Goal: Information Seeking & Learning: Learn about a topic

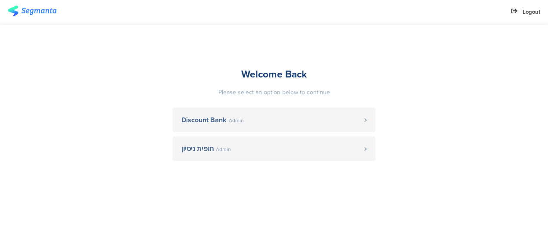
click at [235, 121] on span "Admin" at bounding box center [236, 120] width 15 height 5
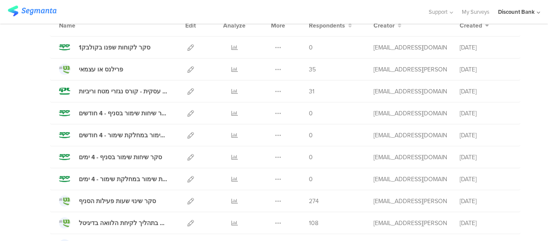
scroll to position [76, 0]
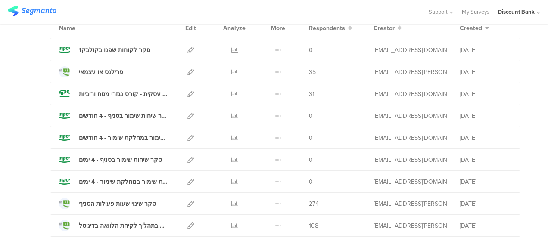
click at [231, 69] on icon at bounding box center [234, 72] width 6 height 6
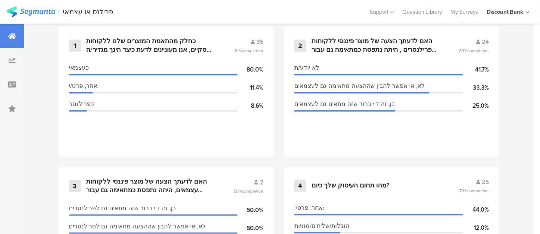
scroll to position [395, 0]
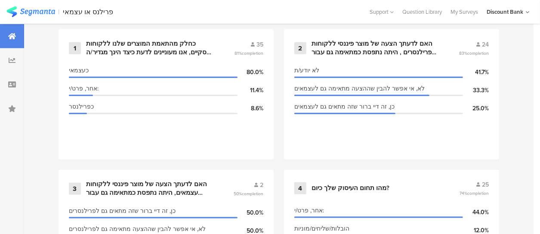
click at [130, 52] on div "כחלק מהתאמת המוצרים שלנו ללקוחות עסקיים, אנו מעוניינים לדעת כיצד הינך מגדיר/ה א…" at bounding box center [149, 48] width 127 height 17
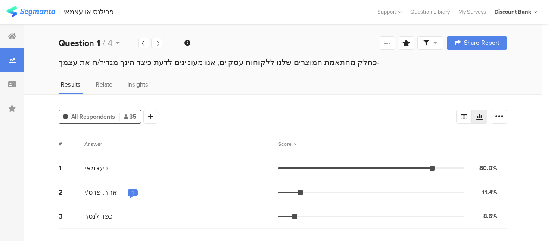
click at [132, 192] on div "1" at bounding box center [133, 192] width 2 height 7
click at [244, 136] on div "# Answer Score" at bounding box center [283, 144] width 448 height 24
click at [159, 46] on div at bounding box center [156, 43] width 11 height 10
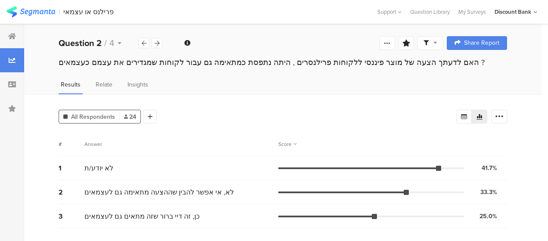
drag, startPoint x: 418, startPoint y: 63, endPoint x: 61, endPoint y: 66, distance: 357.8
click at [61, 66] on div "האם לדעתך הצעה של מוצר פיננסי ללקוחות פרילנסרים , היתה נתפסת כמתאימה גם עבור לק…" at bounding box center [283, 62] width 448 height 11
click at [115, 61] on div "האם לדעתך הצעה של מוצר פיננסי ללקוחות פרילנסרים , היתה נתפסת כמתאימה גם עבור לק…" at bounding box center [283, 62] width 448 height 11
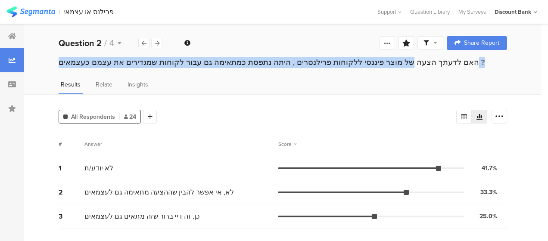
copy section "האם לדעתך הצעה של מוצר פיננסי ללקוחות פרילנסרים , היתה נתפסת כמתאימה גם עבור לק…"
